Goal: Feedback & Contribution: Leave review/rating

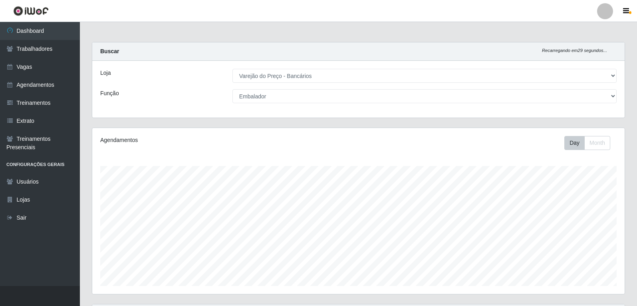
select select "157"
select select "1"
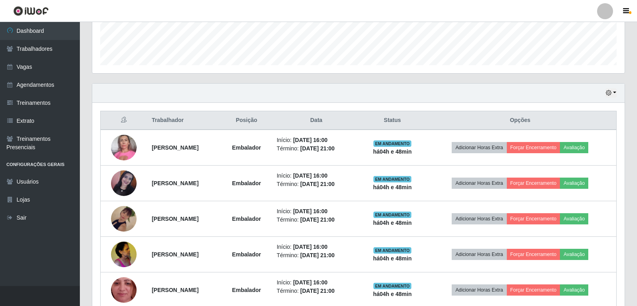
scroll to position [166, 532]
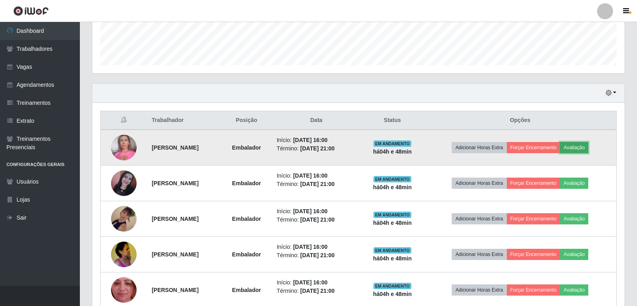
click at [588, 148] on button "Avaliação" at bounding box center [574, 147] width 28 height 11
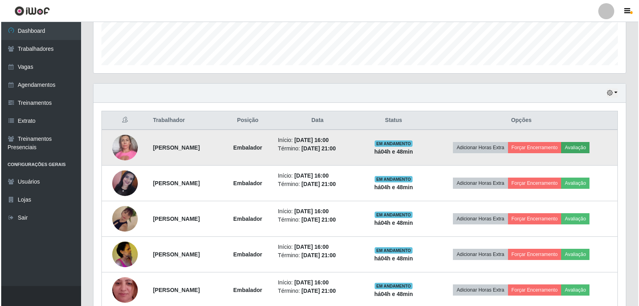
scroll to position [166, 528]
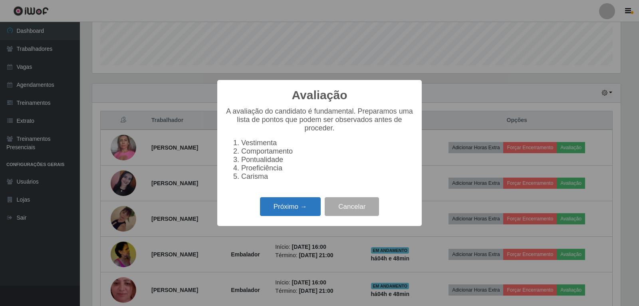
click at [294, 216] on button "Próximo →" at bounding box center [290, 206] width 61 height 19
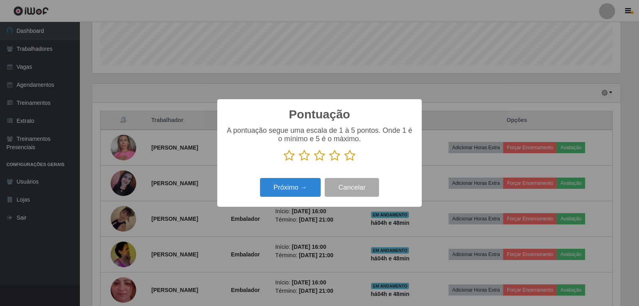
scroll to position [399254, 398892]
click at [348, 158] on icon at bounding box center [349, 155] width 11 height 12
click at [344, 161] on input "radio" at bounding box center [344, 161] width 0 height 0
click at [280, 191] on button "Próximo →" at bounding box center [290, 187] width 61 height 19
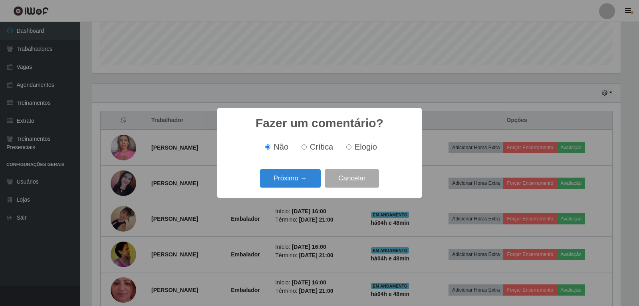
click at [357, 143] on span "Elogio" at bounding box center [366, 146] width 22 height 9
click at [351, 144] on input "Elogio" at bounding box center [348, 146] width 5 height 5
radio input "true"
click at [316, 174] on button "Próximo →" at bounding box center [290, 178] width 61 height 19
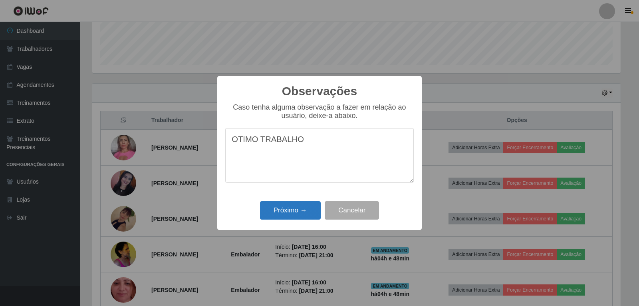
type textarea "OTIMO TRABALHO"
click at [311, 217] on button "Próximo →" at bounding box center [290, 210] width 61 height 19
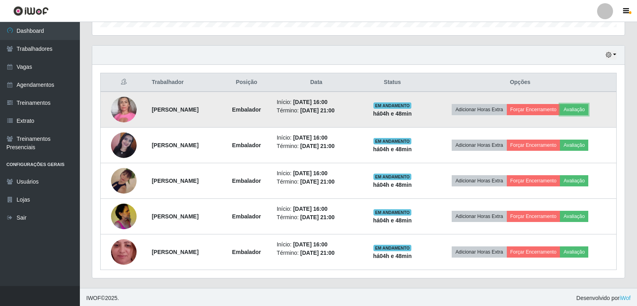
scroll to position [260, 0]
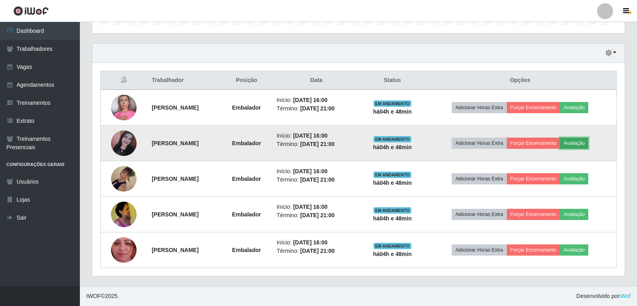
click at [583, 140] on button "Avaliação" at bounding box center [574, 142] width 28 height 11
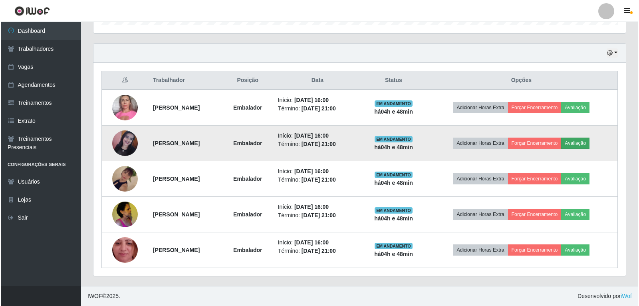
scroll to position [166, 528]
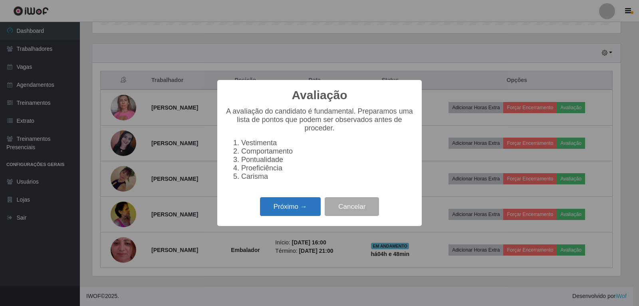
click at [293, 216] on button "Próximo →" at bounding box center [290, 206] width 61 height 19
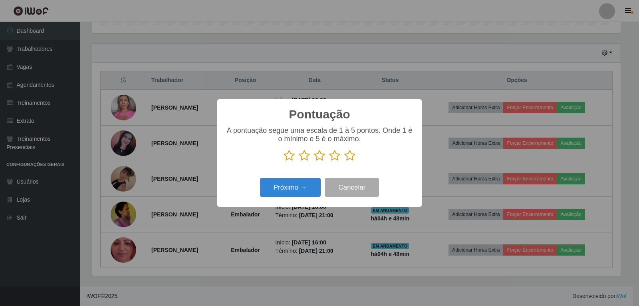
click at [351, 152] on icon at bounding box center [349, 155] width 11 height 12
click at [344, 161] on input "radio" at bounding box center [344, 161] width 0 height 0
click at [310, 185] on button "Próximo →" at bounding box center [290, 187] width 61 height 19
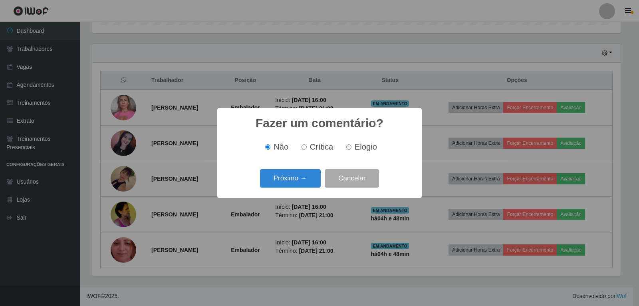
click at [357, 148] on span "Elogio" at bounding box center [366, 146] width 22 height 9
click at [351, 148] on input "Elogio" at bounding box center [348, 146] width 5 height 5
radio input "true"
click at [309, 179] on button "Próximo →" at bounding box center [290, 178] width 61 height 19
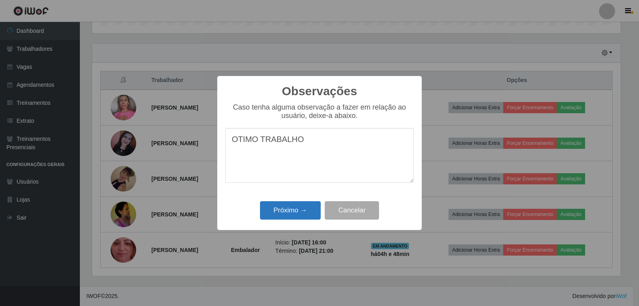
type textarea "OTIMO TRABALHO"
click at [301, 214] on button "Próximo →" at bounding box center [290, 210] width 61 height 19
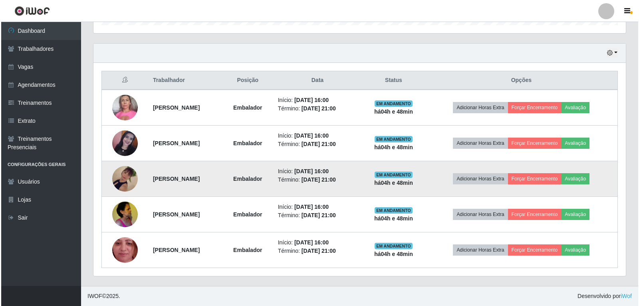
scroll to position [166, 532]
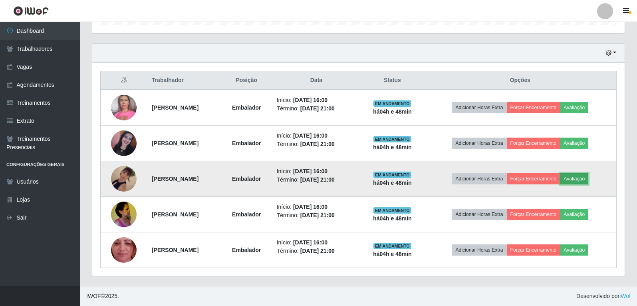
click at [588, 177] on button "Avaliação" at bounding box center [574, 178] width 28 height 11
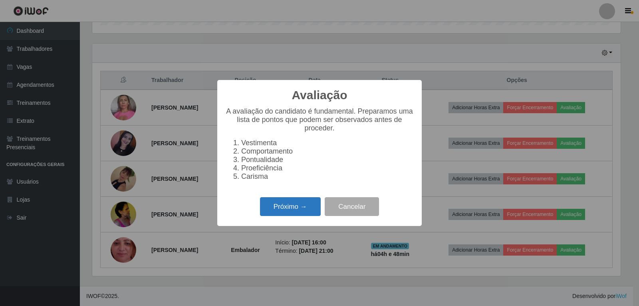
click at [272, 210] on button "Próximo →" at bounding box center [290, 206] width 61 height 19
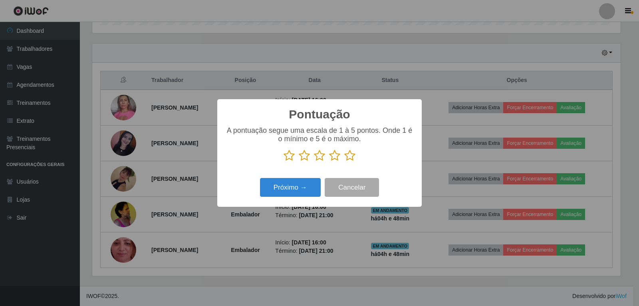
scroll to position [399254, 398892]
drag, startPoint x: 354, startPoint y: 159, endPoint x: 348, endPoint y: 163, distance: 7.2
click at [353, 158] on icon at bounding box center [349, 155] width 11 height 12
click at [344, 161] on input "radio" at bounding box center [344, 161] width 0 height 0
click at [291, 185] on button "Próximo →" at bounding box center [290, 187] width 61 height 19
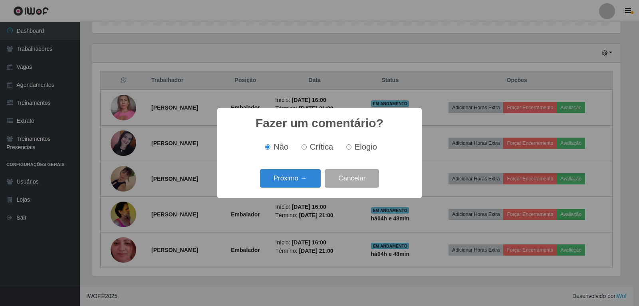
click at [363, 153] on div "Não Crítica Elogio" at bounding box center [319, 147] width 189 height 24
click at [349, 149] on input "Elogio" at bounding box center [348, 146] width 5 height 5
radio input "true"
click at [301, 173] on button "Próximo →" at bounding box center [290, 178] width 61 height 19
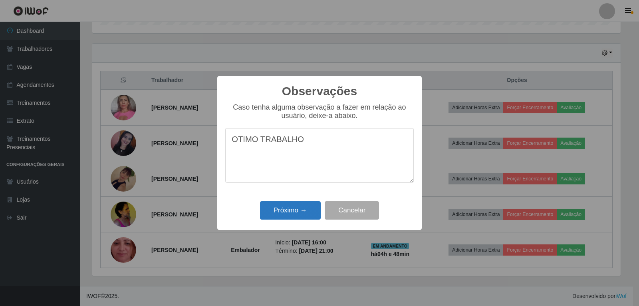
type textarea "OTIMO TRABALHO"
click at [307, 204] on button "Próximo →" at bounding box center [290, 210] width 61 height 19
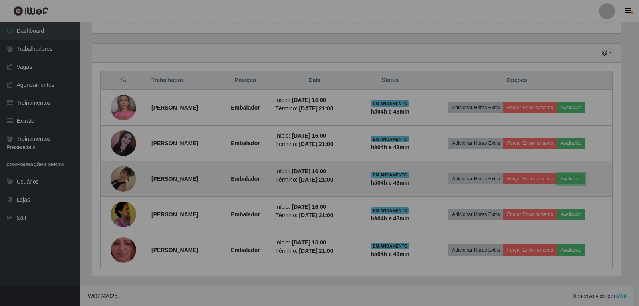
scroll to position [166, 532]
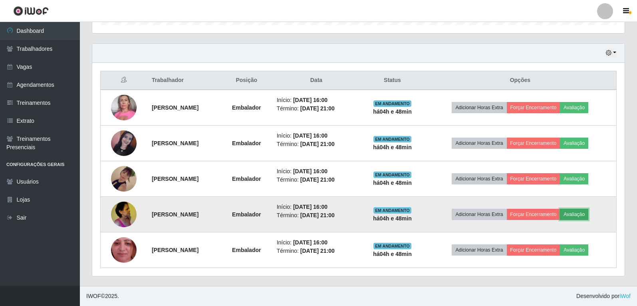
click at [587, 211] on button "Avaliação" at bounding box center [574, 213] width 28 height 11
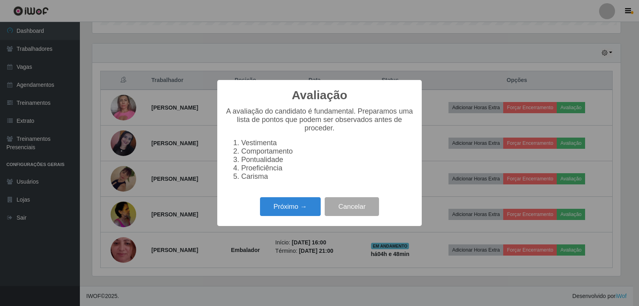
scroll to position [166, 528]
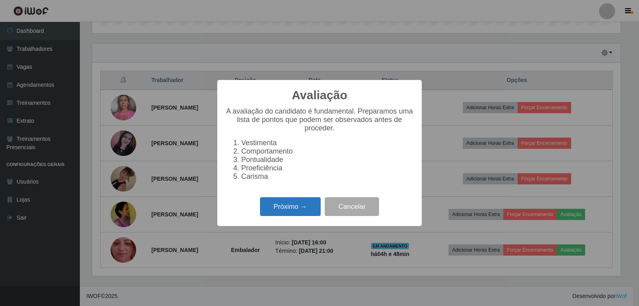
click at [303, 203] on button "Próximo →" at bounding box center [290, 206] width 61 height 19
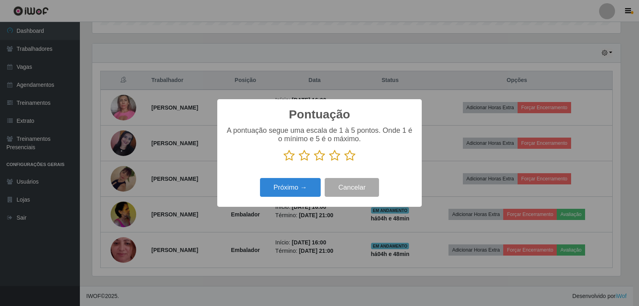
scroll to position [399254, 398892]
click at [355, 159] on p at bounding box center [319, 155] width 189 height 12
click at [351, 153] on icon at bounding box center [349, 155] width 11 height 12
click at [344, 161] on input "radio" at bounding box center [344, 161] width 0 height 0
click at [308, 187] on button "Próximo →" at bounding box center [290, 187] width 61 height 19
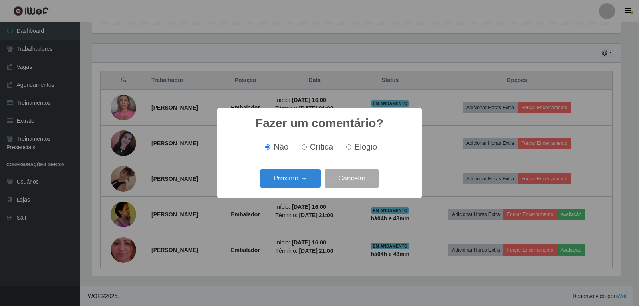
click at [356, 150] on span "Elogio" at bounding box center [366, 146] width 22 height 9
click at [351, 149] on input "Elogio" at bounding box center [348, 146] width 5 height 5
radio input "true"
click at [289, 177] on button "Próximo →" at bounding box center [290, 178] width 61 height 19
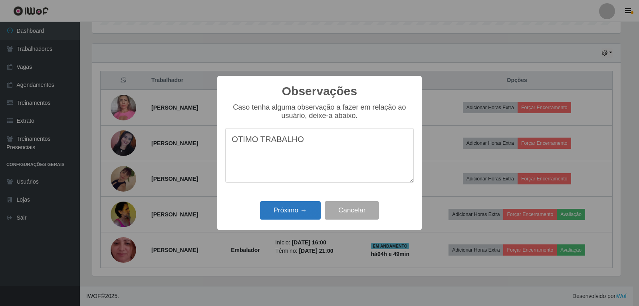
type textarea "OTIMO TRABALHO"
click at [298, 209] on button "Próximo →" at bounding box center [290, 210] width 61 height 19
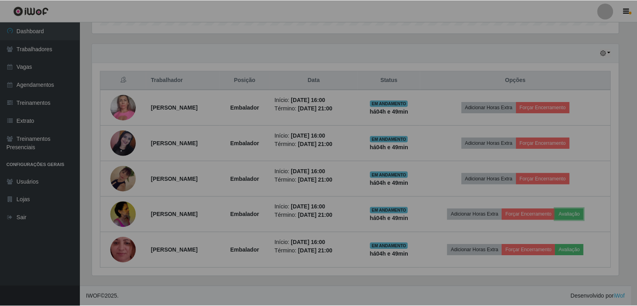
scroll to position [166, 532]
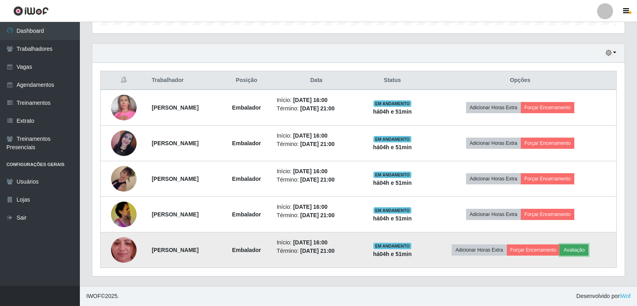
click at [582, 249] on button "Avaliação" at bounding box center [574, 249] width 28 height 11
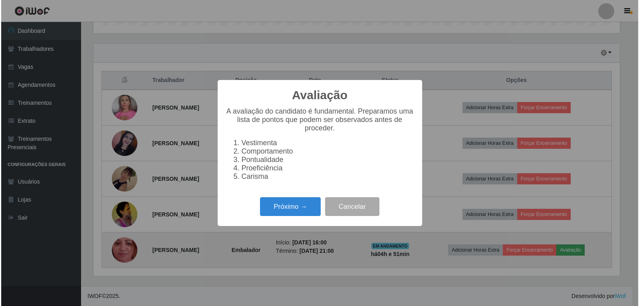
scroll to position [166, 528]
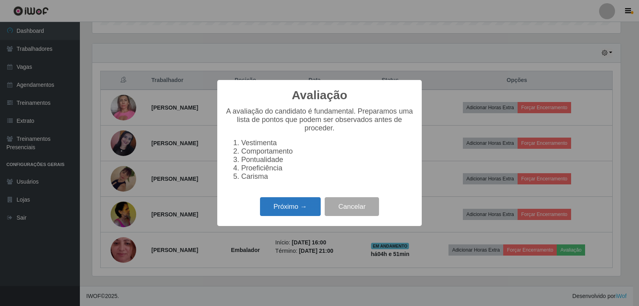
click at [274, 210] on button "Próximo →" at bounding box center [290, 206] width 61 height 19
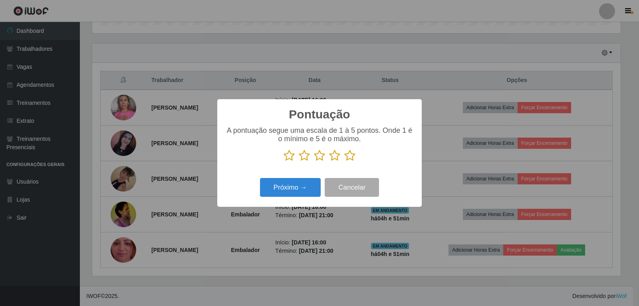
click at [349, 160] on icon at bounding box center [349, 155] width 11 height 12
click at [344, 161] on input "radio" at bounding box center [344, 161] width 0 height 0
click at [301, 188] on button "Próximo →" at bounding box center [290, 187] width 61 height 19
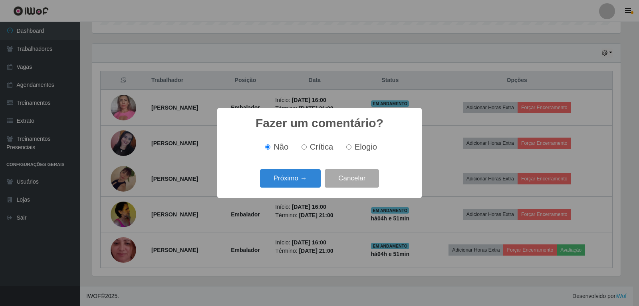
click at [362, 145] on span "Elogio" at bounding box center [366, 146] width 22 height 9
click at [351, 145] on input "Elogio" at bounding box center [348, 146] width 5 height 5
radio input "true"
click at [304, 177] on button "Próximo →" at bounding box center [290, 178] width 61 height 19
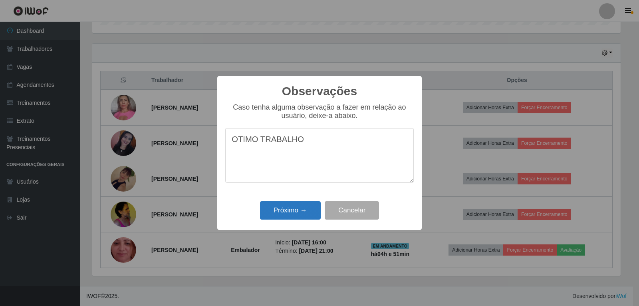
type textarea "OTIMO TRABALHO"
click at [302, 212] on button "Próximo →" at bounding box center [290, 210] width 61 height 19
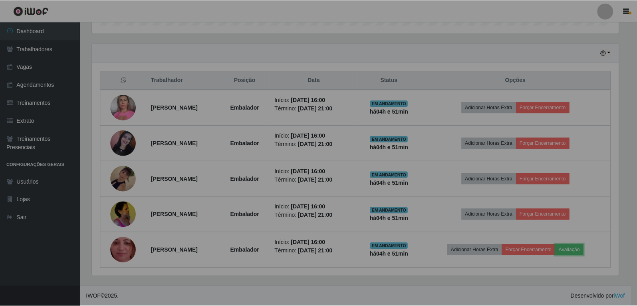
scroll to position [166, 532]
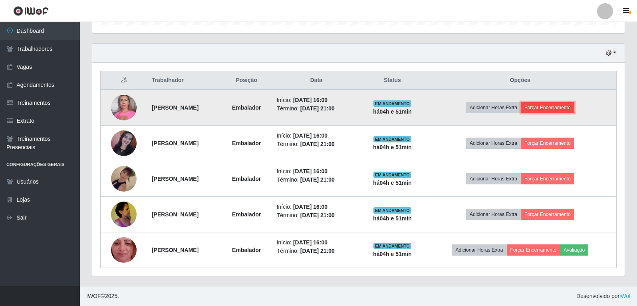
click at [561, 107] on button "Forçar Encerramento" at bounding box center [548, 107] width 54 height 11
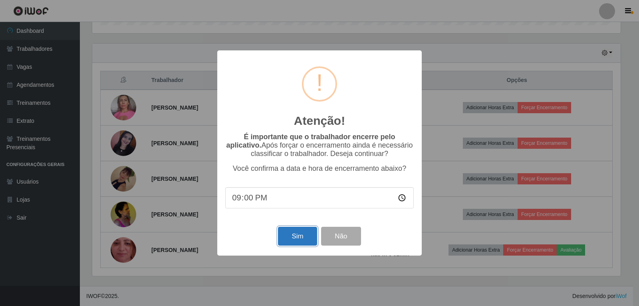
click at [306, 234] on button "Sim" at bounding box center [297, 235] width 39 height 19
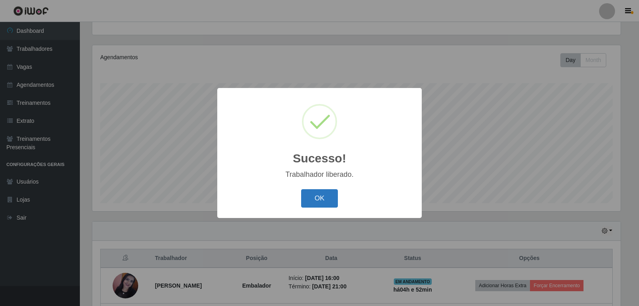
click at [332, 199] on button "OK" at bounding box center [319, 198] width 37 height 19
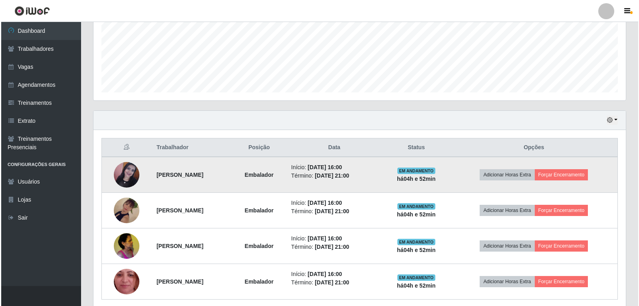
scroll to position [203, 0]
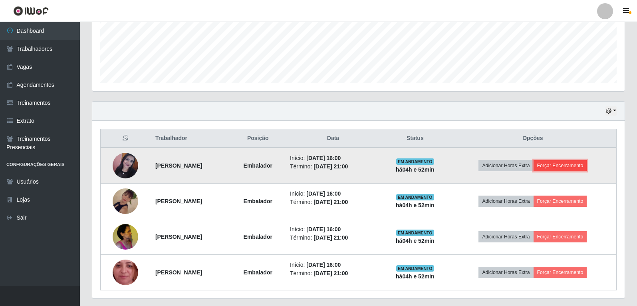
click at [578, 164] on button "Forçar Encerramento" at bounding box center [561, 165] width 54 height 11
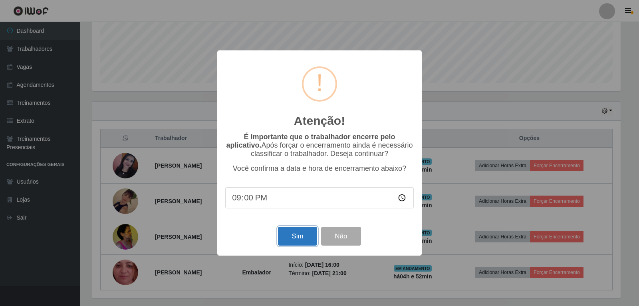
click at [290, 237] on button "Sim" at bounding box center [297, 235] width 39 height 19
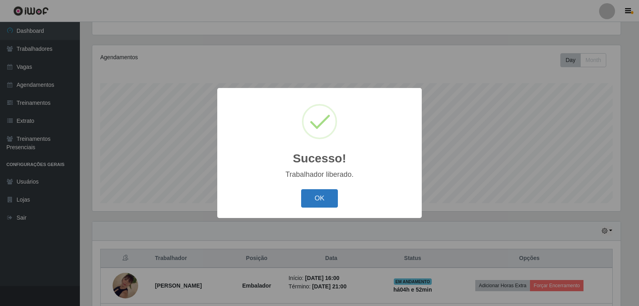
click at [318, 205] on button "OK" at bounding box center [319, 198] width 37 height 19
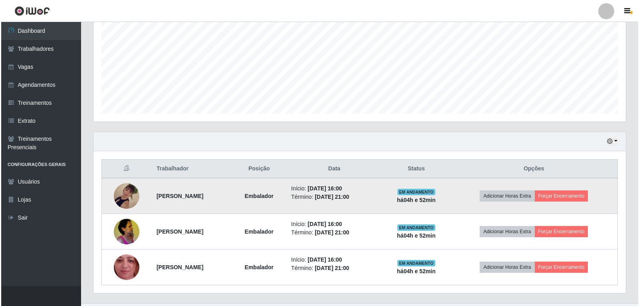
scroll to position [189, 0]
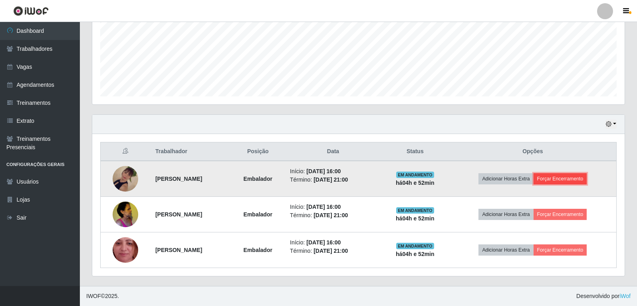
click at [577, 179] on button "Forçar Encerramento" at bounding box center [561, 178] width 54 height 11
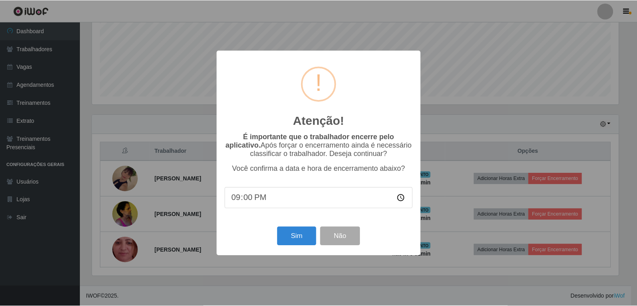
scroll to position [166, 528]
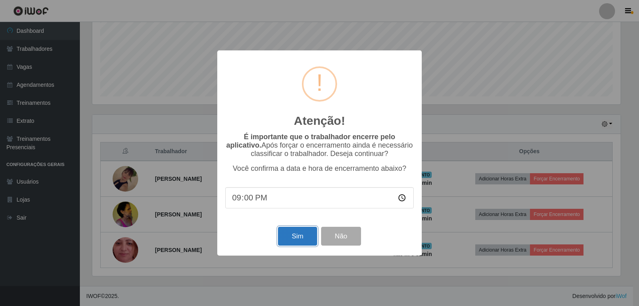
click at [290, 240] on button "Sim" at bounding box center [297, 235] width 39 height 19
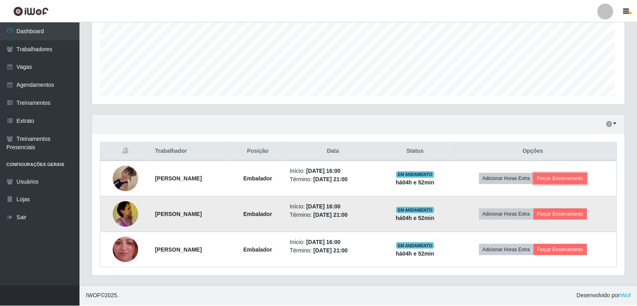
scroll to position [0, 0]
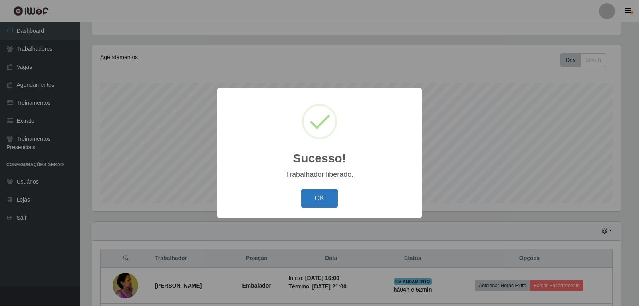
click at [311, 199] on button "OK" at bounding box center [319, 198] width 37 height 19
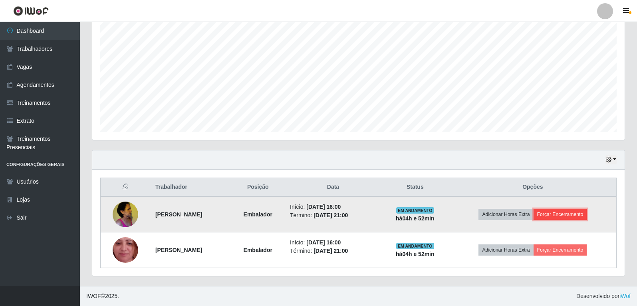
click at [557, 212] on button "Forçar Encerramento" at bounding box center [561, 213] width 54 height 11
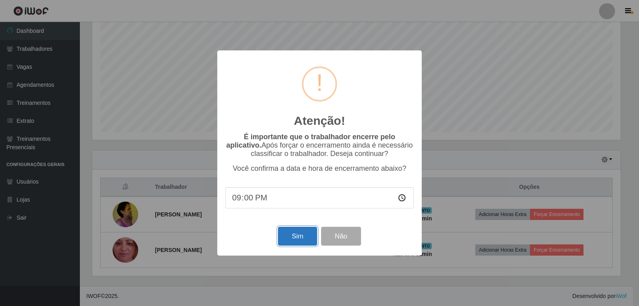
click at [294, 235] on button "Sim" at bounding box center [297, 235] width 39 height 19
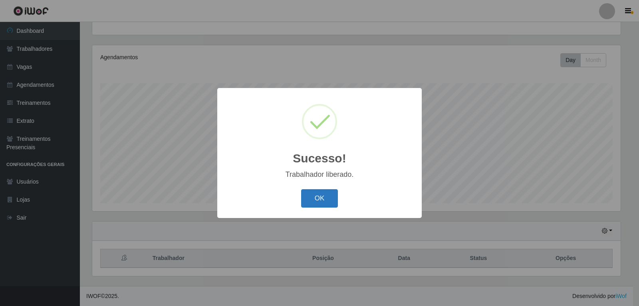
click at [313, 198] on button "OK" at bounding box center [319, 198] width 37 height 19
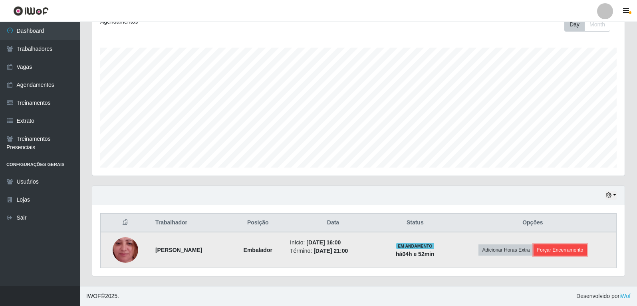
click at [565, 251] on button "Forçar Encerramento" at bounding box center [561, 249] width 54 height 11
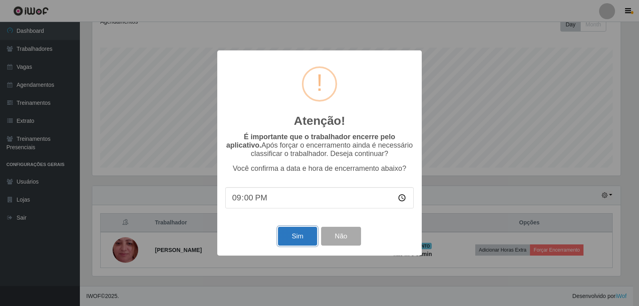
click at [286, 241] on button "Sim" at bounding box center [297, 235] width 39 height 19
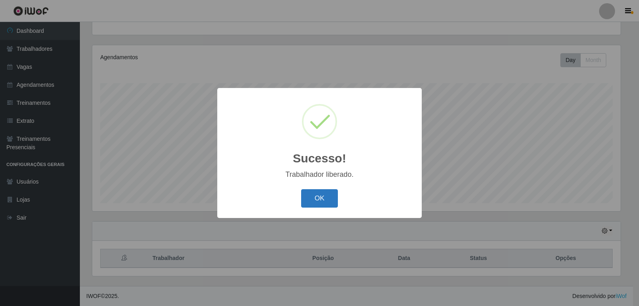
click at [324, 207] on button "OK" at bounding box center [319, 198] width 37 height 19
